Goal: Complete application form

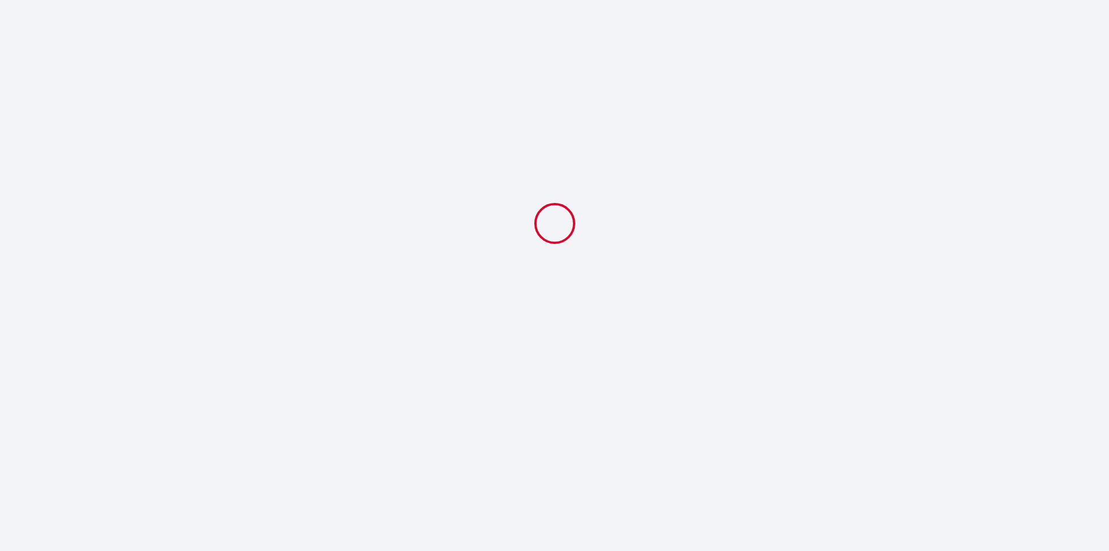
select select
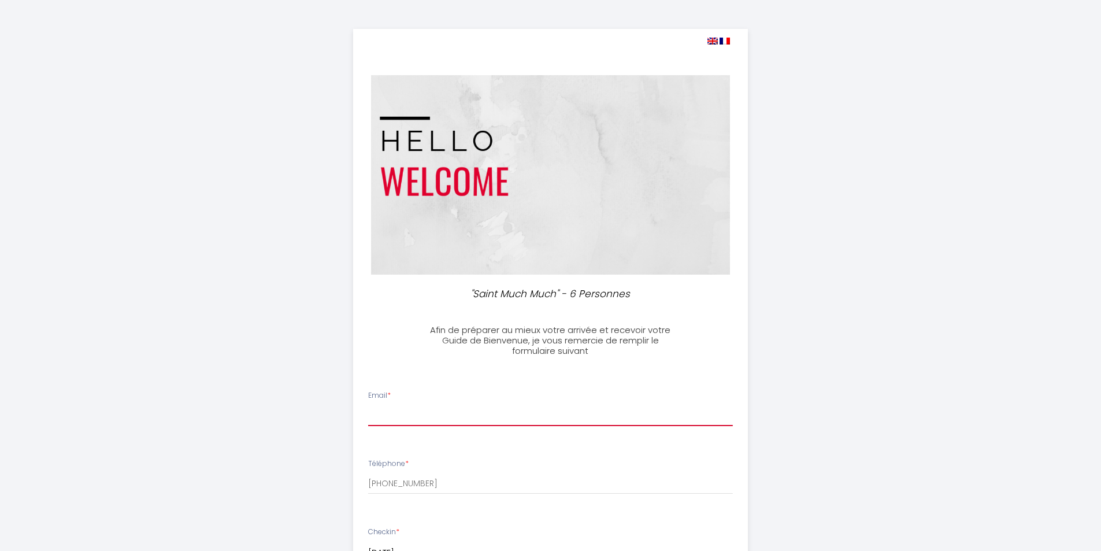
click at [445, 408] on input "Email *" at bounding box center [550, 415] width 365 height 21
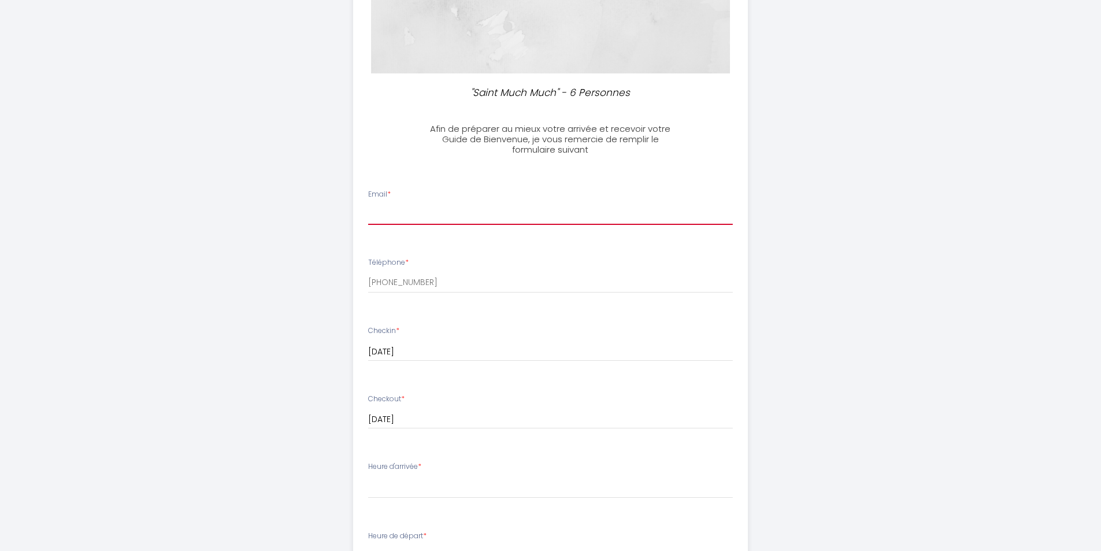
scroll to position [31, 0]
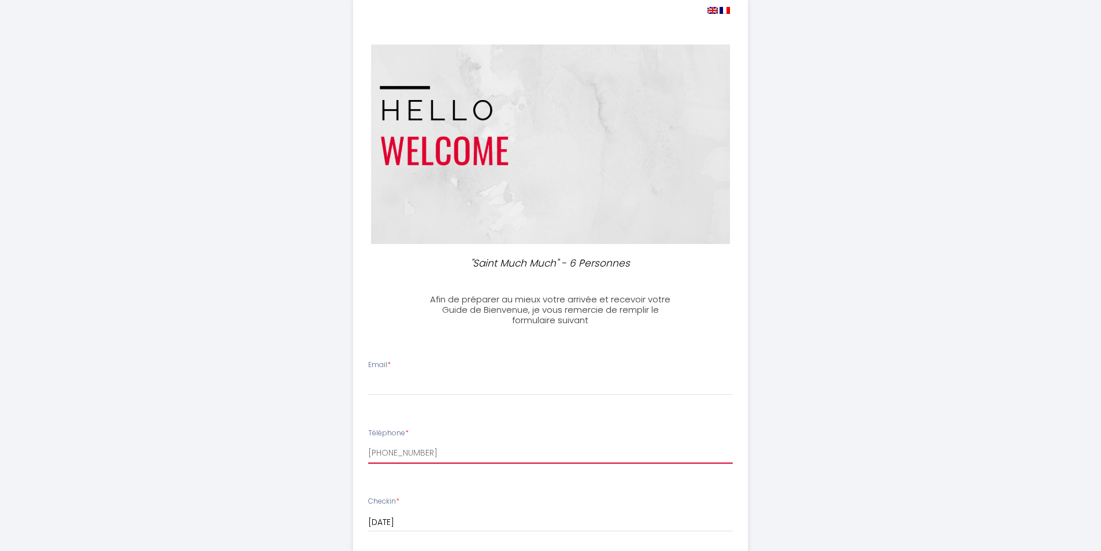
click at [457, 462] on input "[PHONE_NUMBER]" at bounding box center [550, 453] width 365 height 21
type input "+"
type input "0682845464"
click at [415, 394] on input "Email *" at bounding box center [550, 384] width 365 height 21
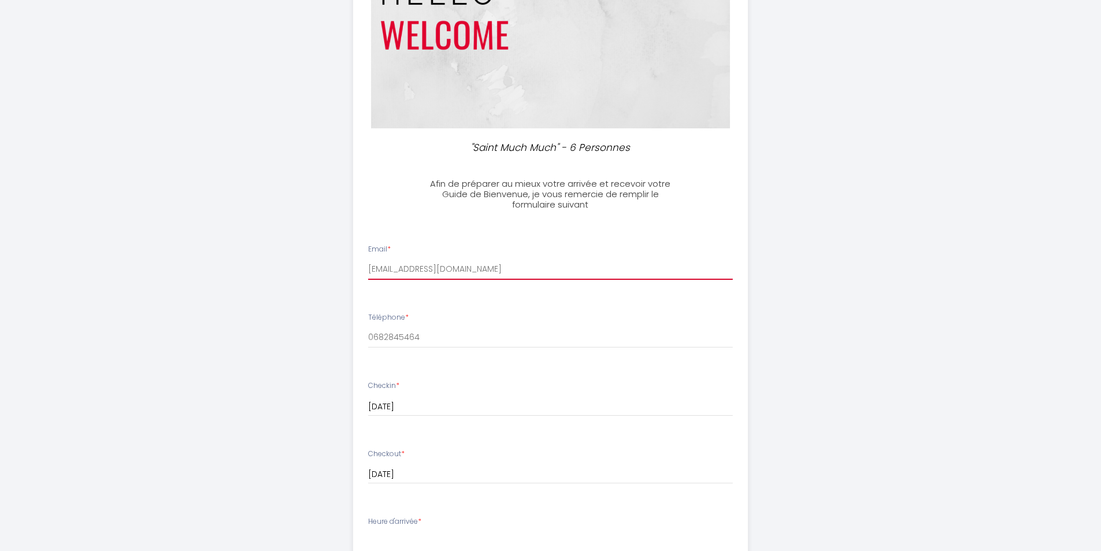
scroll to position [320, 0]
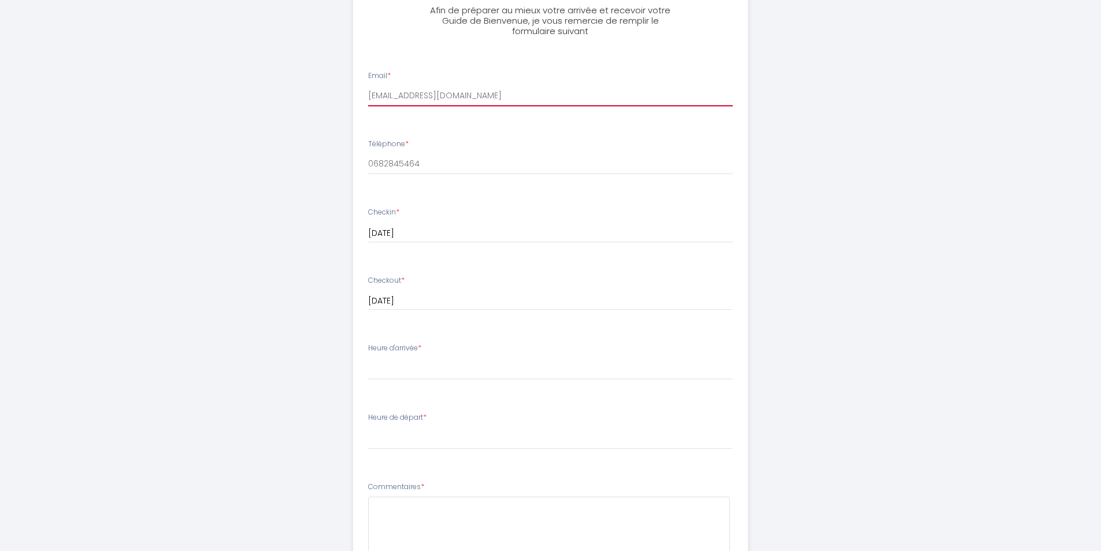
type input "[EMAIL_ADDRESS][DOMAIN_NAME]"
click at [426, 369] on select "14:00 14:30 15:00 15:30 16:00 16:30 17:00 17:30 18:00 18:30 19:00 19:30 20:00 2…" at bounding box center [550, 369] width 365 height 22
select select "20:00"
click at [368, 358] on select "14:00 14:30 15:00 15:30 16:00 16:30 17:00 17:30 18:00 18:30 19:00 19:30 20:00 2…" at bounding box center [550, 369] width 365 height 22
click at [406, 439] on select "00:00 00:30 01:00 01:30 02:00 02:30 03:00 03:30 04:00 04:30 05:00 05:30 06:00 0…" at bounding box center [550, 438] width 365 height 22
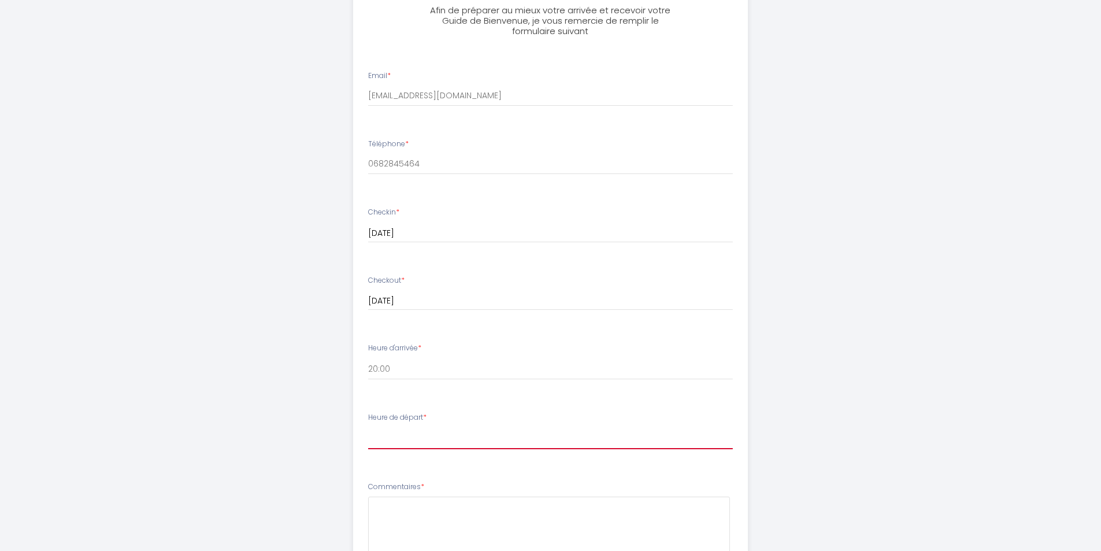
select select "11:00"
click at [368, 427] on select "00:00 00:30 01:00 01:30 02:00 02:30 03:00 03:30 04:00 04:30 05:00 05:30 06:00 0…" at bounding box center [550, 438] width 365 height 22
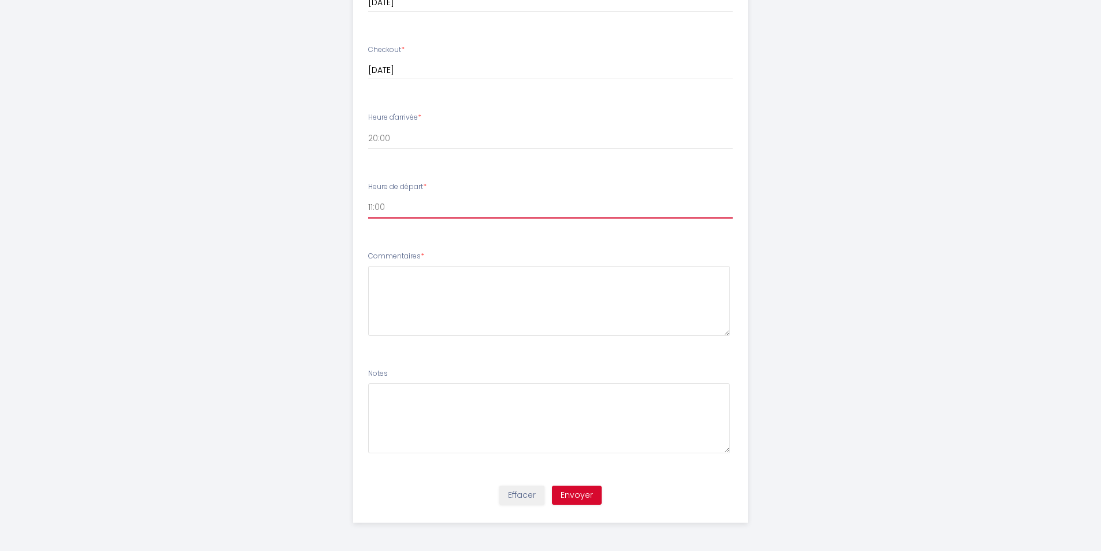
scroll to position [551, 0]
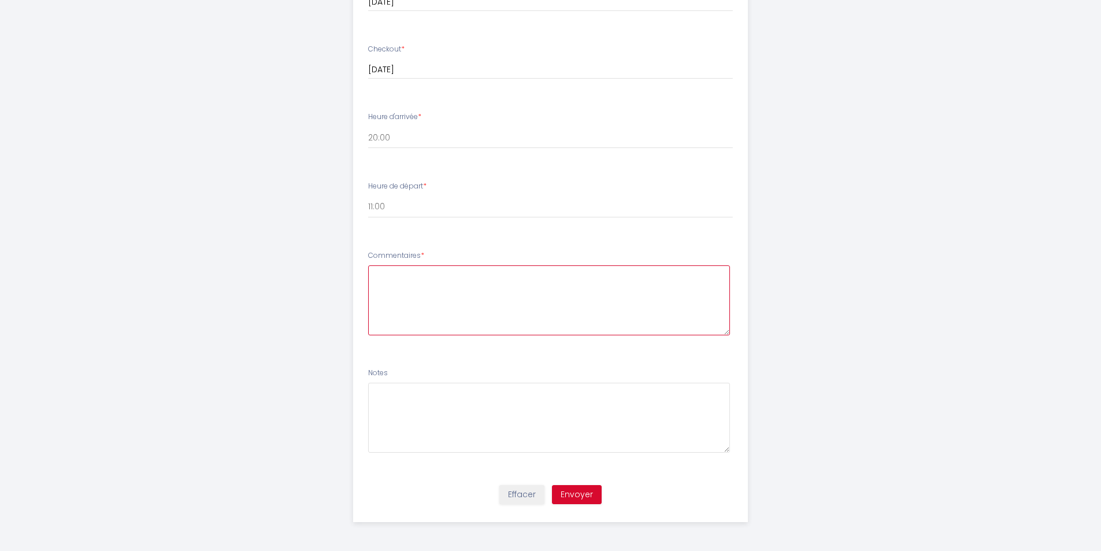
click at [387, 277] on textarea at bounding box center [549, 300] width 362 height 70
click at [599, 295] on textarea "Bonjour, merci d'avoir pris en compte notre réservation Serait il possible de b…" at bounding box center [549, 300] width 362 height 70
click at [564, 284] on textarea "Bonjour, merci d'avoir pris en compte notre réservation Serait il possible de b…" at bounding box center [549, 300] width 362 height 70
click at [384, 285] on textarea "Bonjour, merci d'avoir pris en compte notre réservation. Serait il possible de …" at bounding box center [549, 300] width 362 height 70
click at [432, 300] on textarea "Bonjour, Merci d'avoir pris en compte notre réservation. Serait il possible de …" at bounding box center [549, 300] width 362 height 70
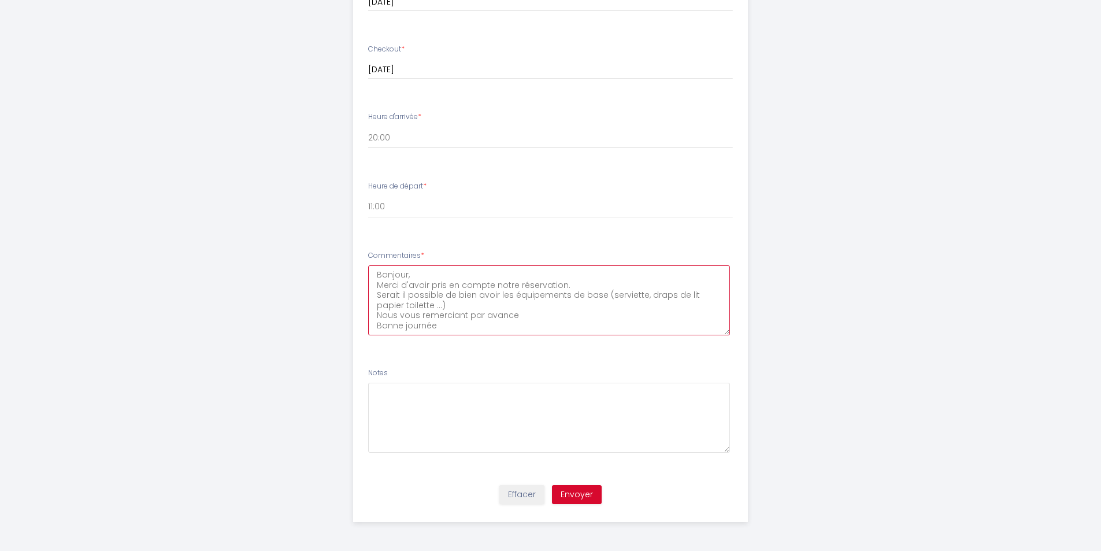
type textarea "Bonjour, Merci d'avoir pris en compte notre réservation. Serait il possible de …"
click at [581, 492] on button "Envoyer" at bounding box center [577, 495] width 50 height 20
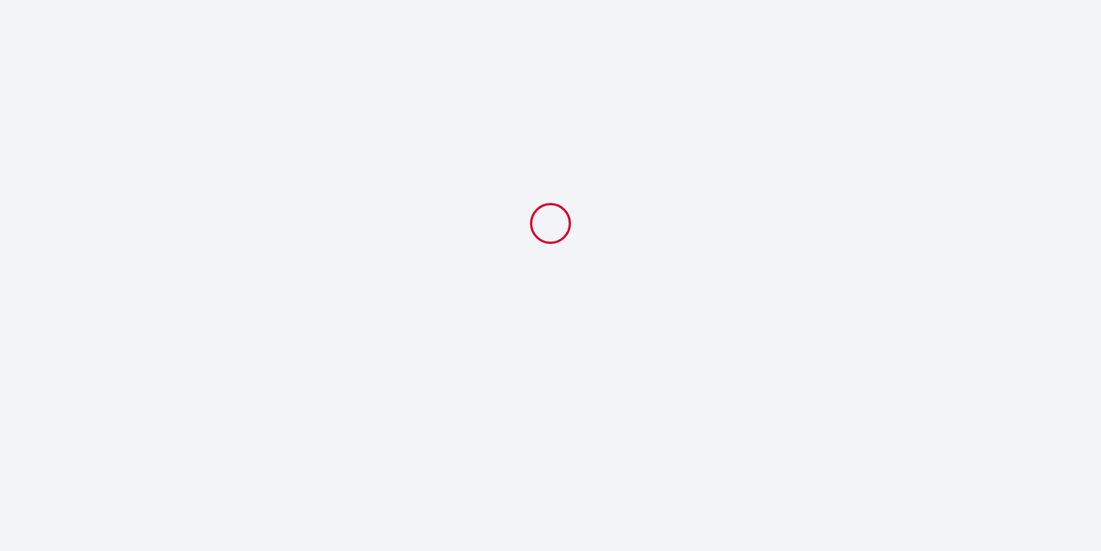
scroll to position [0, 0]
select select "20:00"
select select "11:00"
